Goal: Share content: Share content

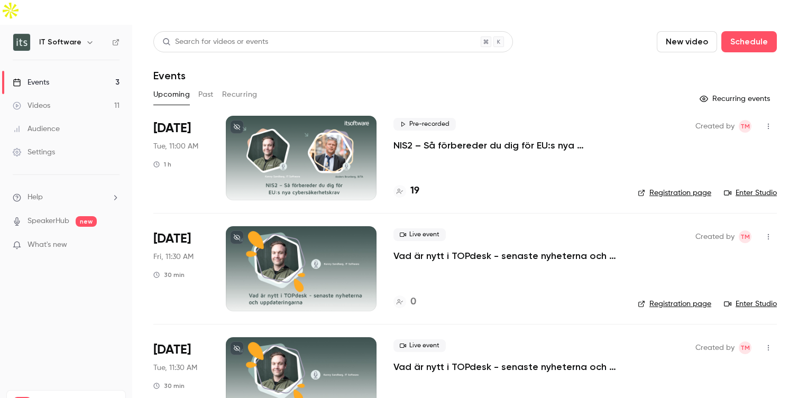
scroll to position [18, 0]
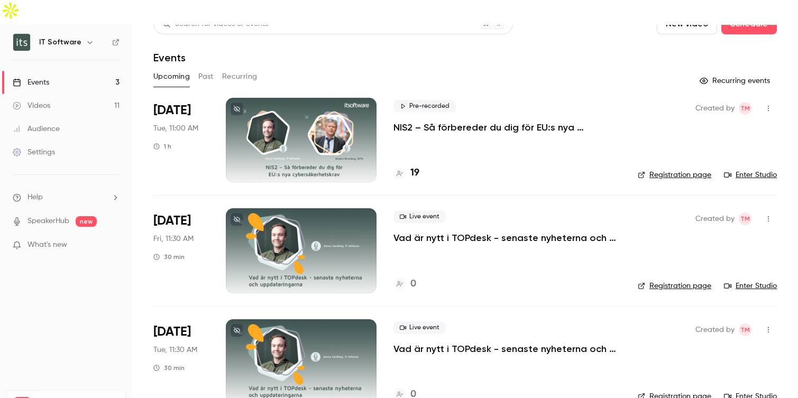
click at [203, 68] on button "Past" at bounding box center [205, 76] width 15 height 17
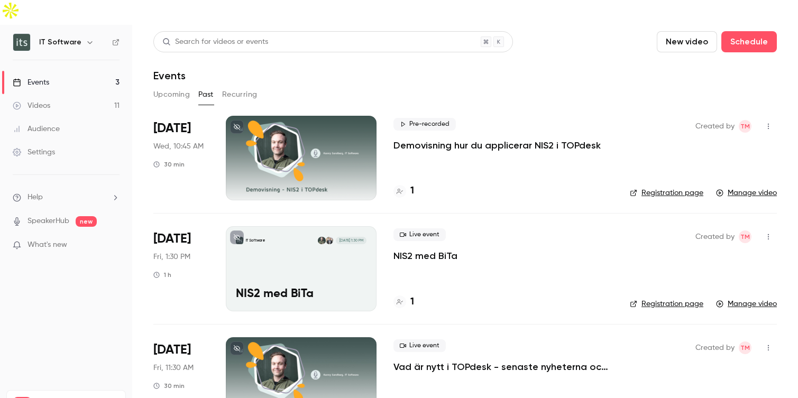
click at [341, 252] on div "IT Software [DATE] 1:30 PM NIS2 med BiTa" at bounding box center [301, 268] width 151 height 85
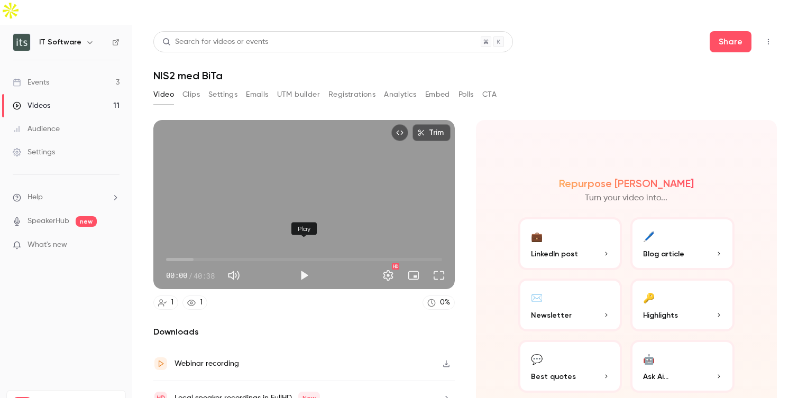
click at [302, 265] on button "Play" at bounding box center [304, 275] width 21 height 21
click at [302, 265] on button "Pause" at bounding box center [304, 275] width 21 height 21
type input "***"
click at [308, 86] on button "UTM builder" at bounding box center [298, 94] width 43 height 17
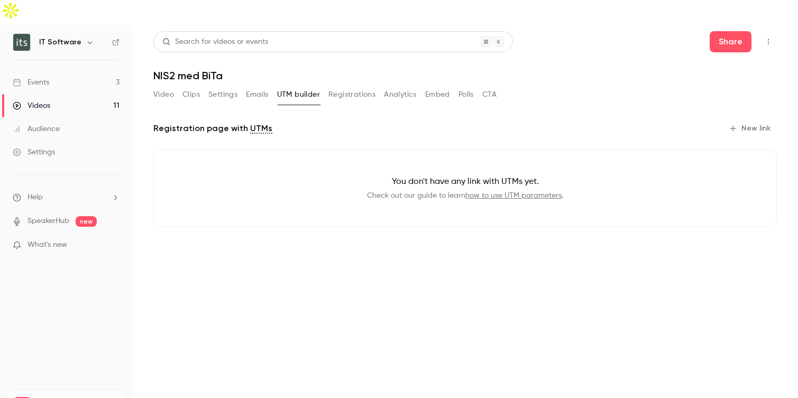
click at [242, 86] on div "Video Clips Settings Emails UTM builder Registrations Analytics Embed Polls CTA" at bounding box center [324, 94] width 343 height 17
click at [253, 86] on button "Emails" at bounding box center [257, 94] width 22 height 17
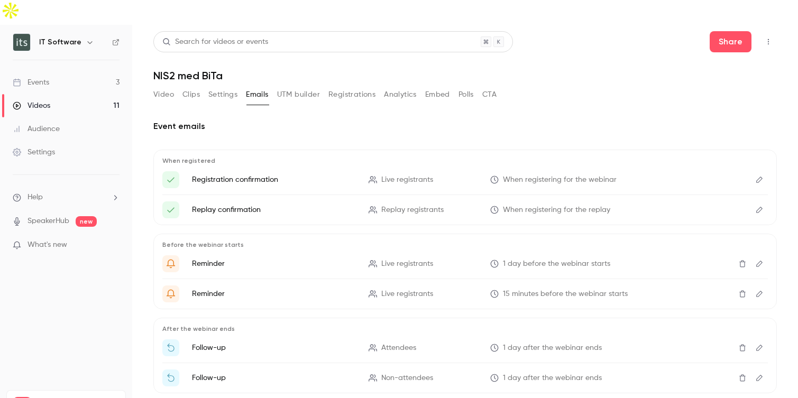
click at [366, 86] on button "Registrations" at bounding box center [352, 94] width 47 height 17
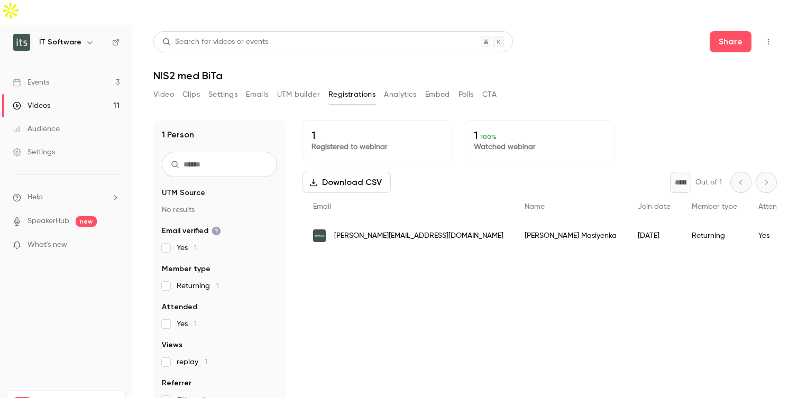
click at [402, 86] on button "Analytics" at bounding box center [400, 94] width 33 height 17
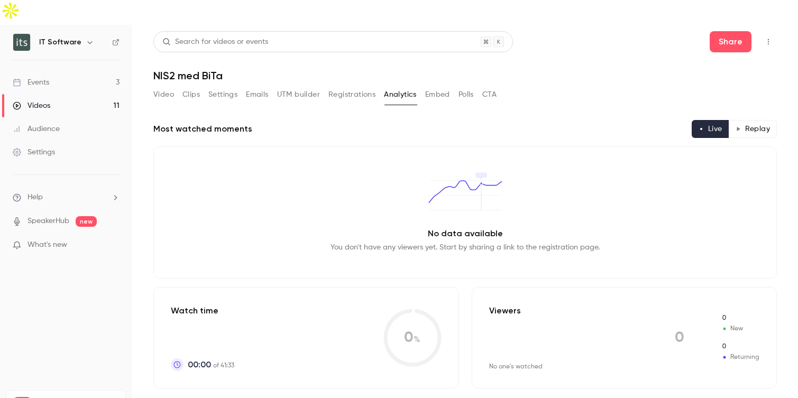
click at [433, 86] on button "Embed" at bounding box center [437, 94] width 25 height 17
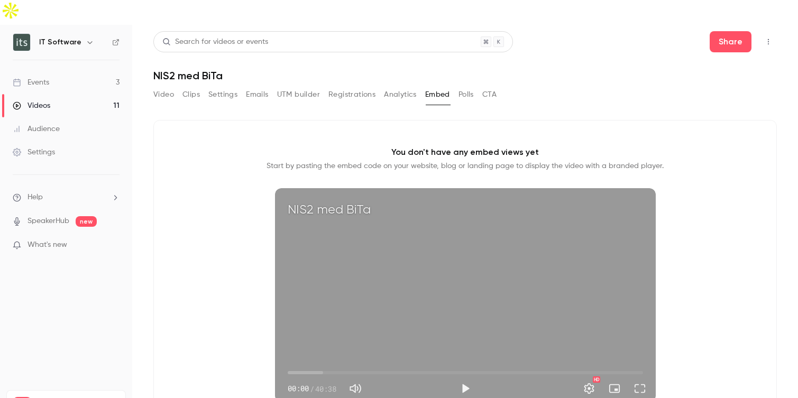
click at [238, 86] on button "Settings" at bounding box center [222, 94] width 29 height 17
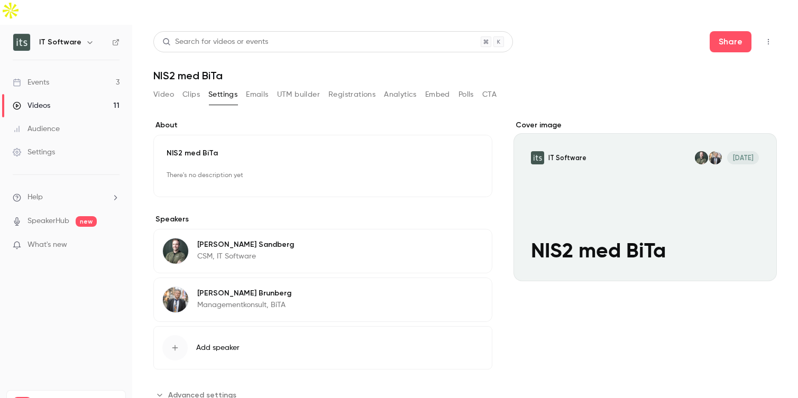
click at [260, 86] on button "Emails" at bounding box center [257, 94] width 22 height 17
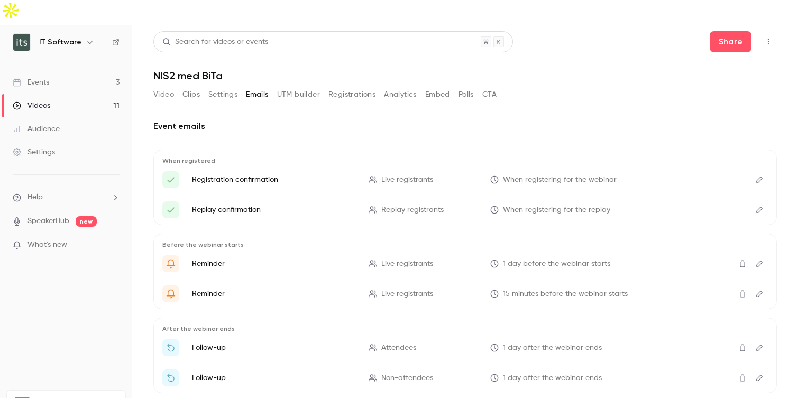
click at [191, 86] on button "Clips" at bounding box center [191, 94] width 17 height 17
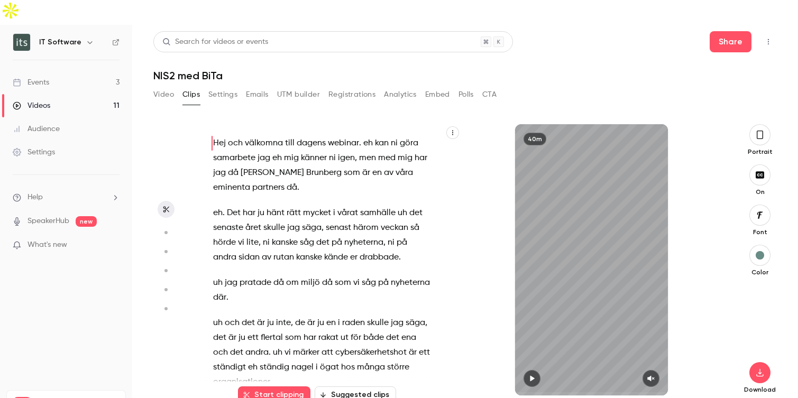
click at [360, 86] on button "Registrations" at bounding box center [352, 94] width 47 height 17
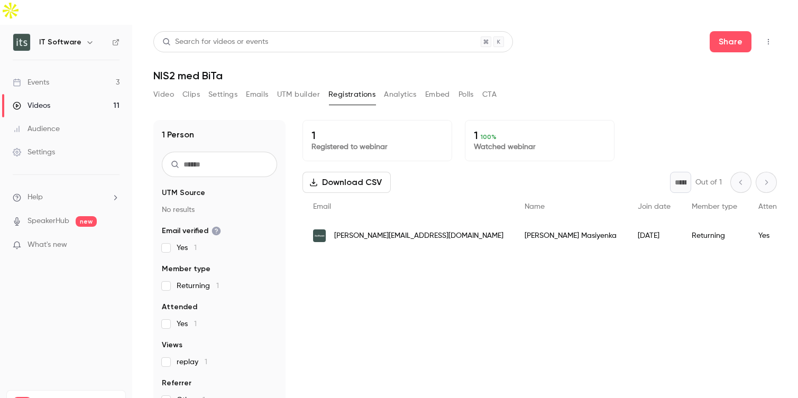
click at [402, 86] on button "Analytics" at bounding box center [400, 94] width 33 height 17
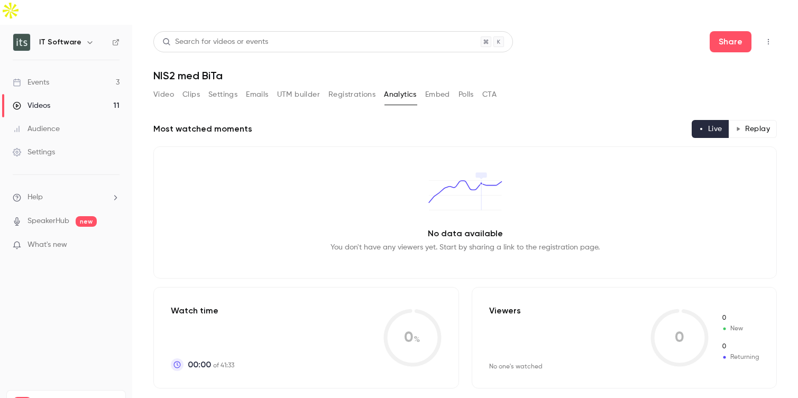
click at [313, 86] on button "UTM builder" at bounding box center [298, 94] width 43 height 17
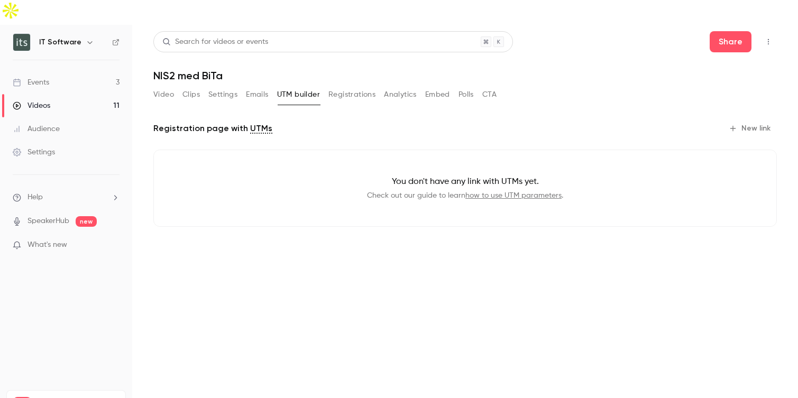
click at [348, 86] on button "Registrations" at bounding box center [352, 94] width 47 height 17
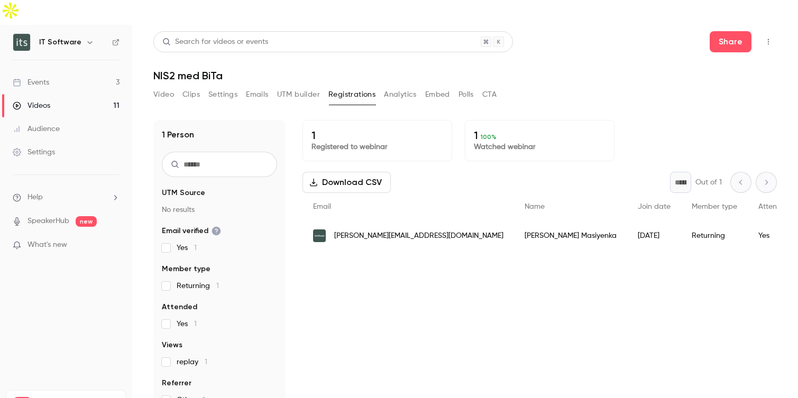
click at [163, 86] on button "Video" at bounding box center [163, 94] width 21 height 17
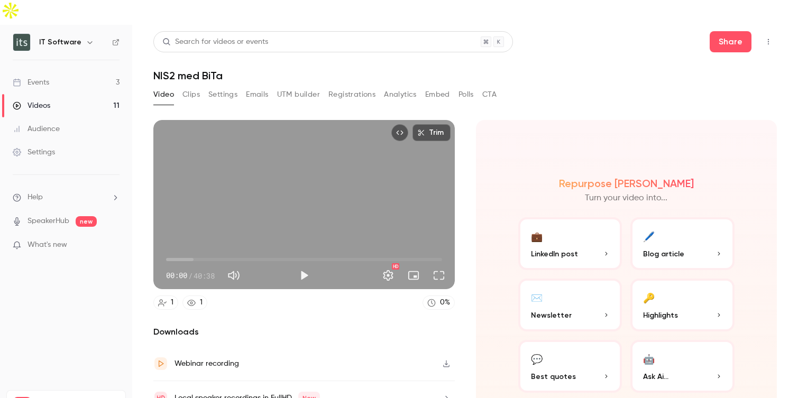
click at [297, 86] on button "UTM builder" at bounding box center [298, 94] width 43 height 17
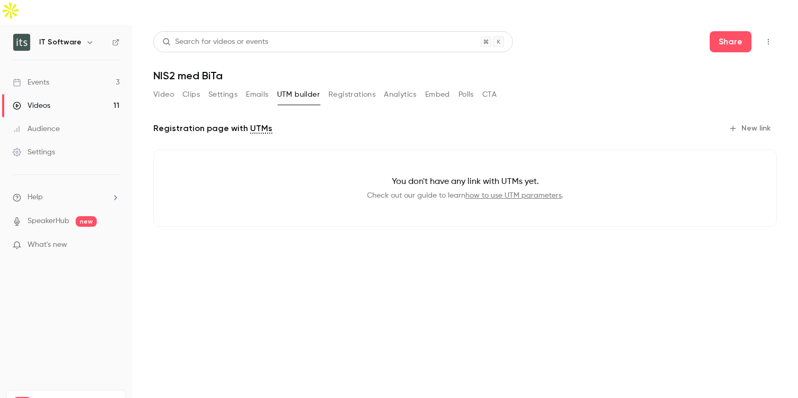
click at [743, 120] on button "New link" at bounding box center [751, 128] width 52 height 17
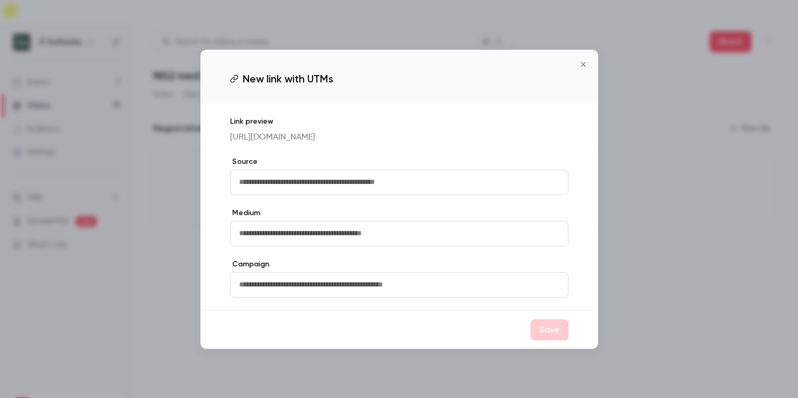
click at [376, 183] on input "text" at bounding box center [399, 182] width 339 height 25
type input "*********"
click at [554, 341] on button "Save" at bounding box center [550, 330] width 38 height 21
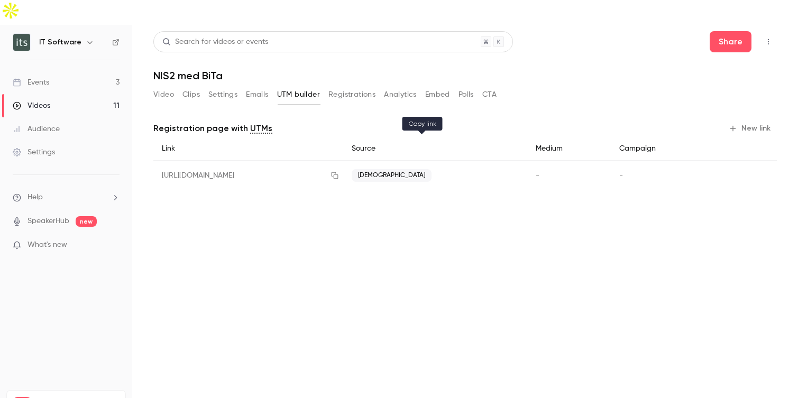
click at [339, 172] on icon "button" at bounding box center [335, 175] width 7 height 7
click at [259, 86] on button "Emails" at bounding box center [257, 94] width 22 height 17
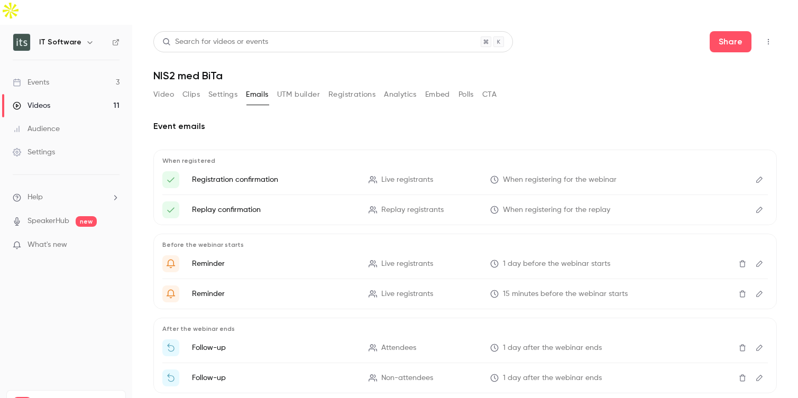
click at [762, 207] on icon "Edit" at bounding box center [760, 210] width 6 height 6
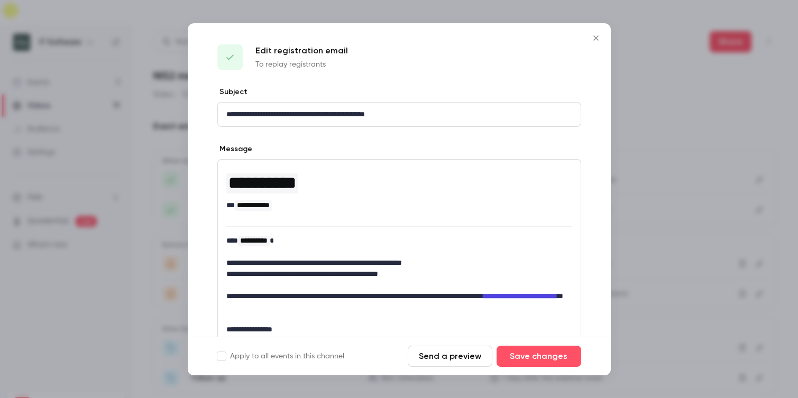
click at [599, 34] on icon "Close" at bounding box center [596, 38] width 13 height 8
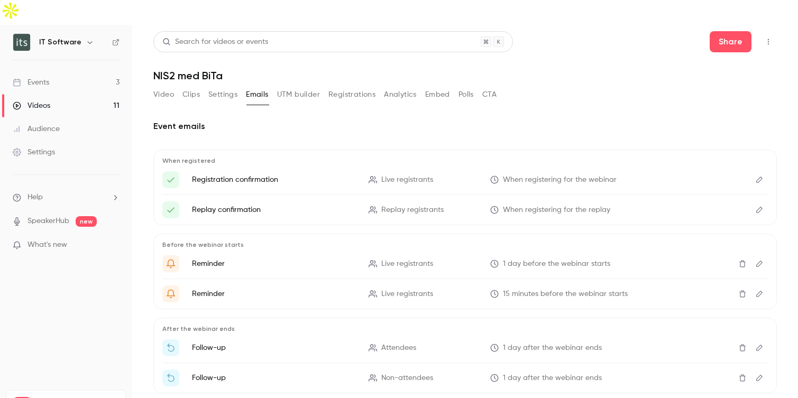
click at [363, 86] on button "Registrations" at bounding box center [352, 94] width 47 height 17
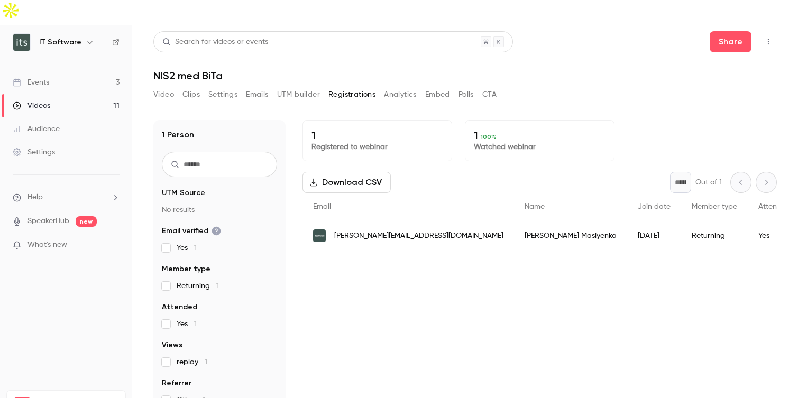
click at [223, 86] on button "Settings" at bounding box center [222, 94] width 29 height 17
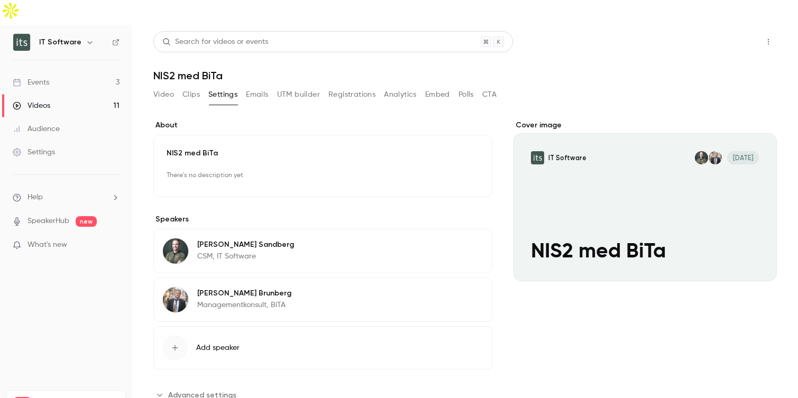
click at [732, 31] on button "Share" at bounding box center [731, 41] width 42 height 21
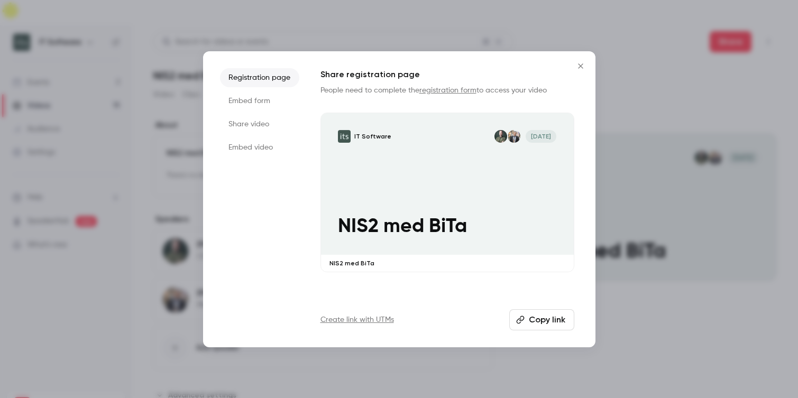
click at [258, 124] on li "Share video" at bounding box center [259, 124] width 79 height 19
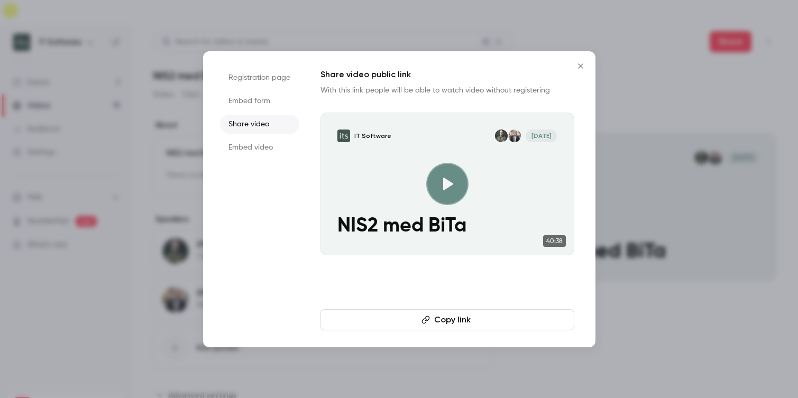
click at [467, 317] on button "Copy link" at bounding box center [448, 320] width 254 height 21
click at [584, 63] on icon "Close" at bounding box center [581, 66] width 13 height 8
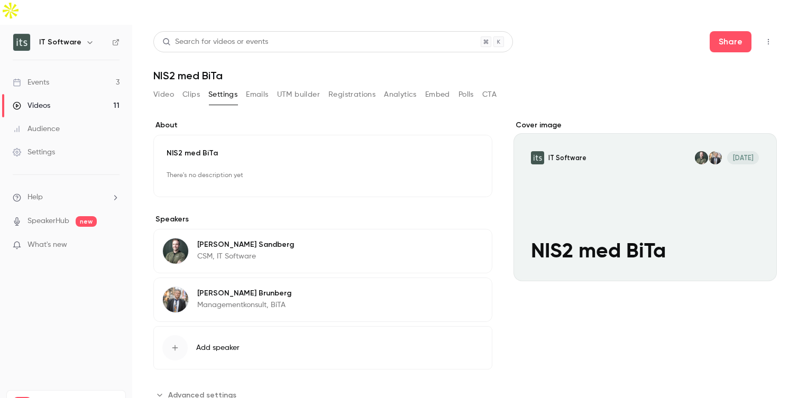
click at [43, 77] on div "Events" at bounding box center [31, 82] width 37 height 11
